Goal: Obtain resource: Download file/media

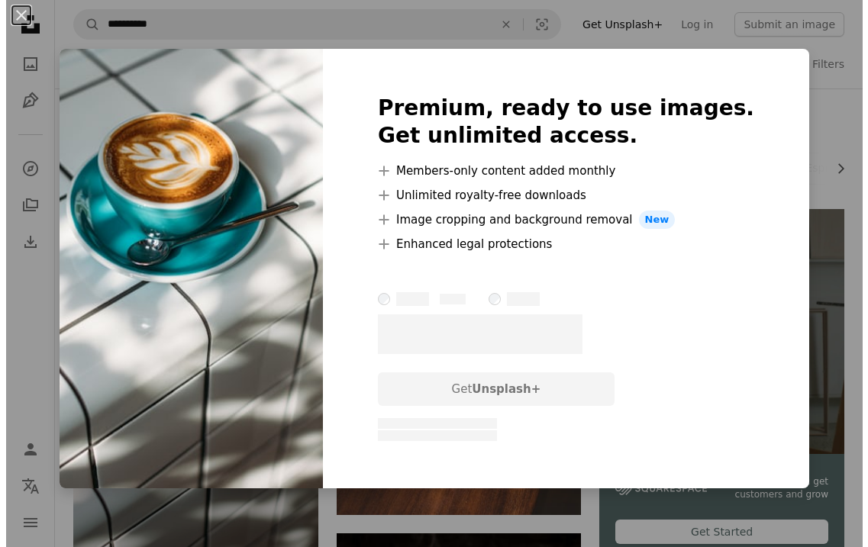
scroll to position [76, 0]
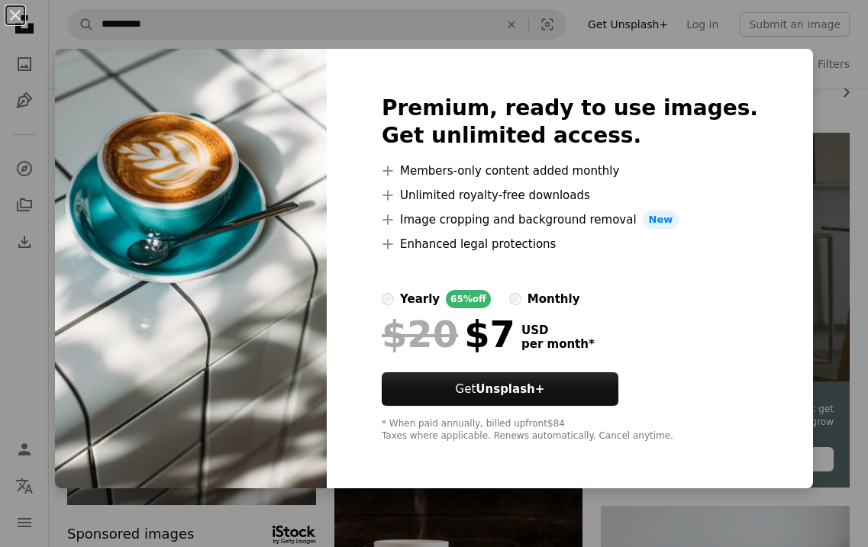
click at [821, 61] on div "An X shape Premium, ready to use images. Get unlimited access. A plus sign Memb…" at bounding box center [434, 273] width 868 height 547
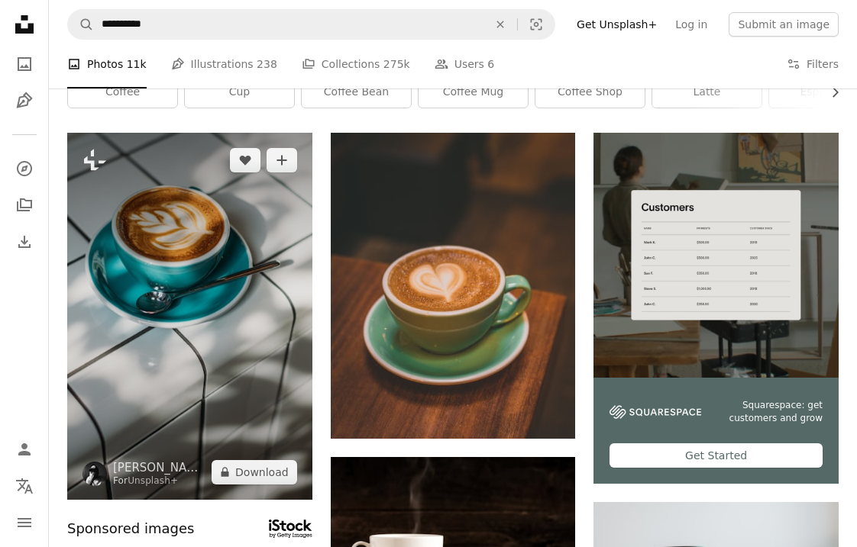
click at [226, 254] on img at bounding box center [189, 316] width 245 height 367
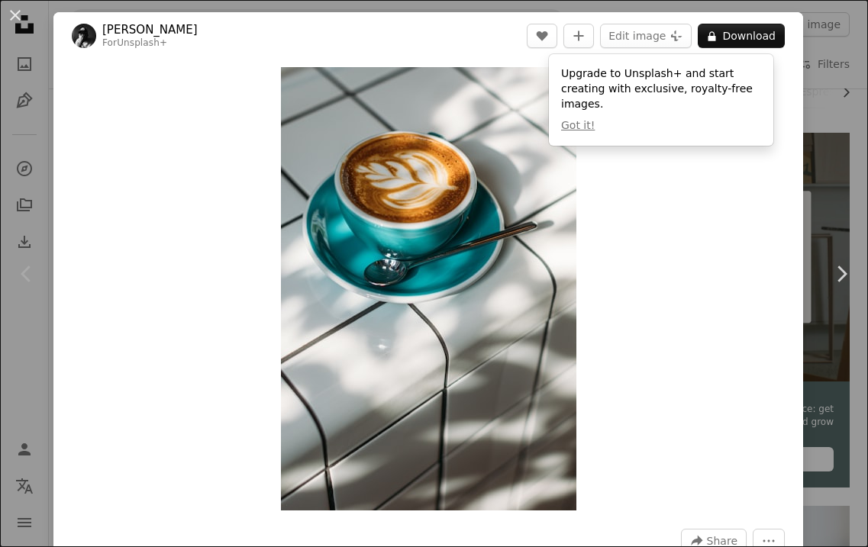
click at [226, 254] on div "Zoom in" at bounding box center [428, 289] width 750 height 459
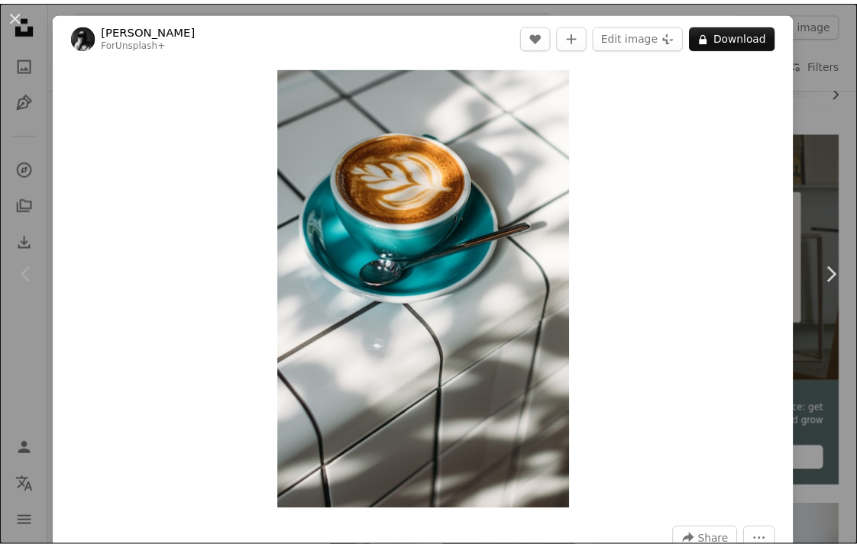
scroll to position [479, 0]
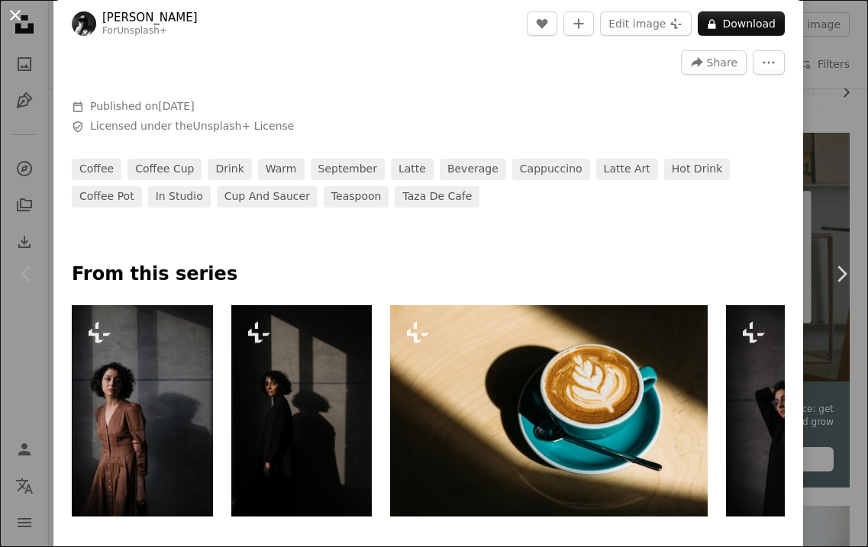
click at [14, 6] on button "An X shape" at bounding box center [15, 15] width 18 height 18
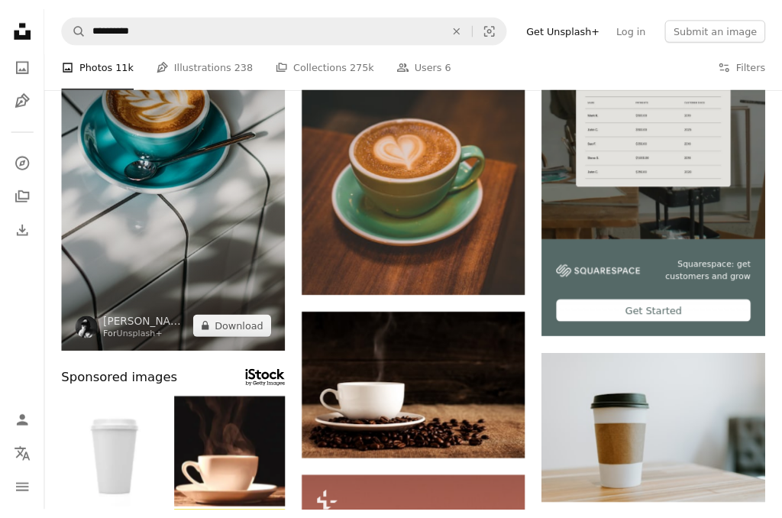
scroll to position [305, 0]
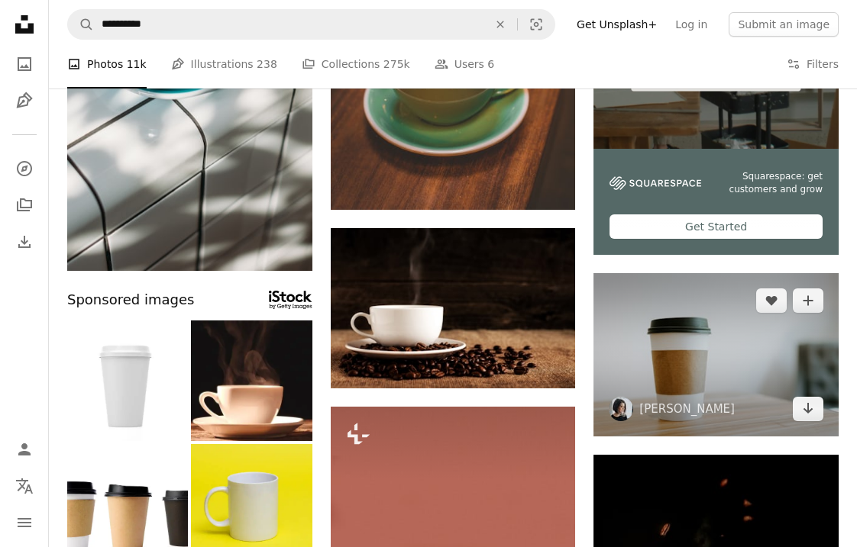
click at [711, 341] on img at bounding box center [715, 354] width 245 height 163
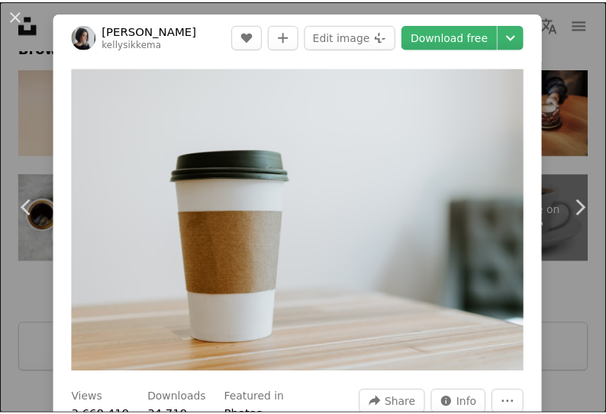
scroll to position [4172, 0]
